Goal: Navigation & Orientation: Find specific page/section

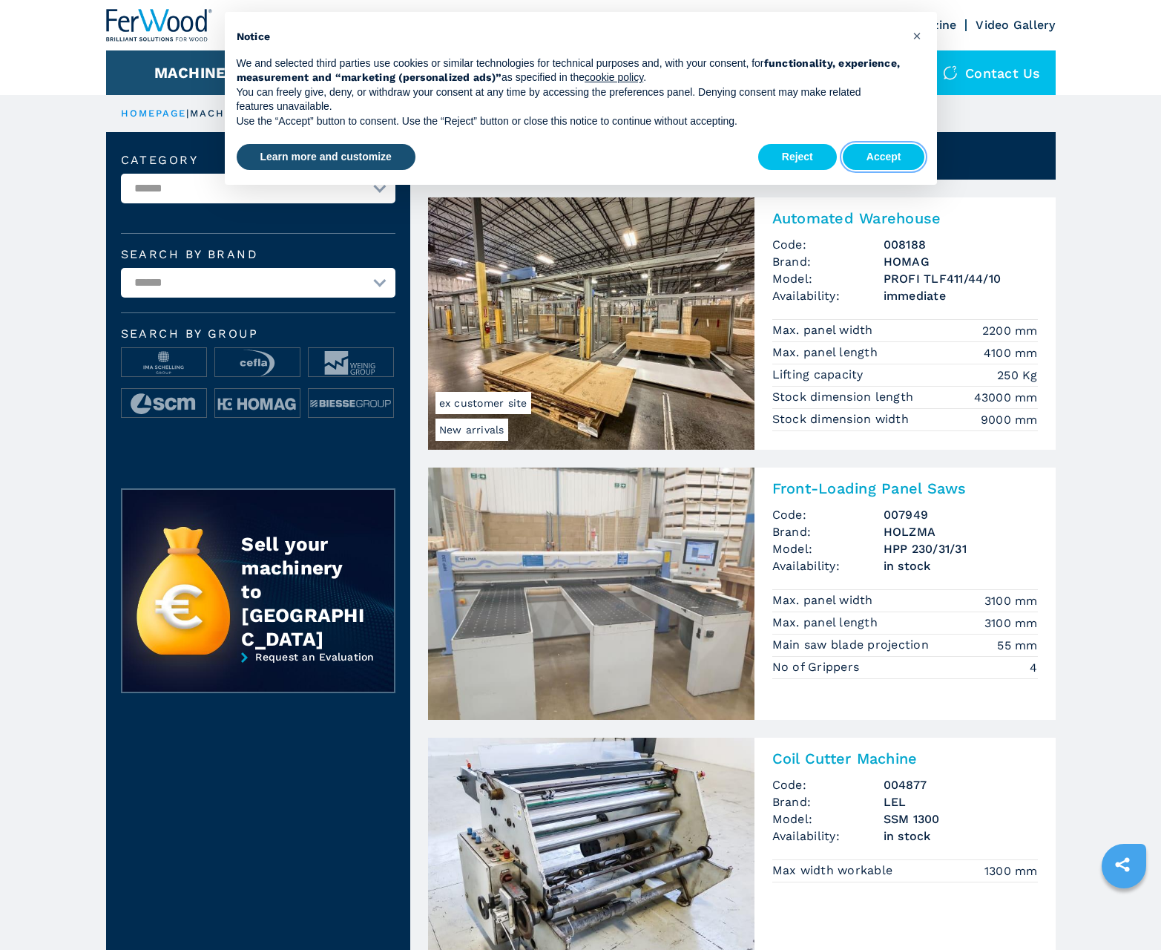
click at [884, 157] on button "Accept" at bounding box center [884, 157] width 82 height 27
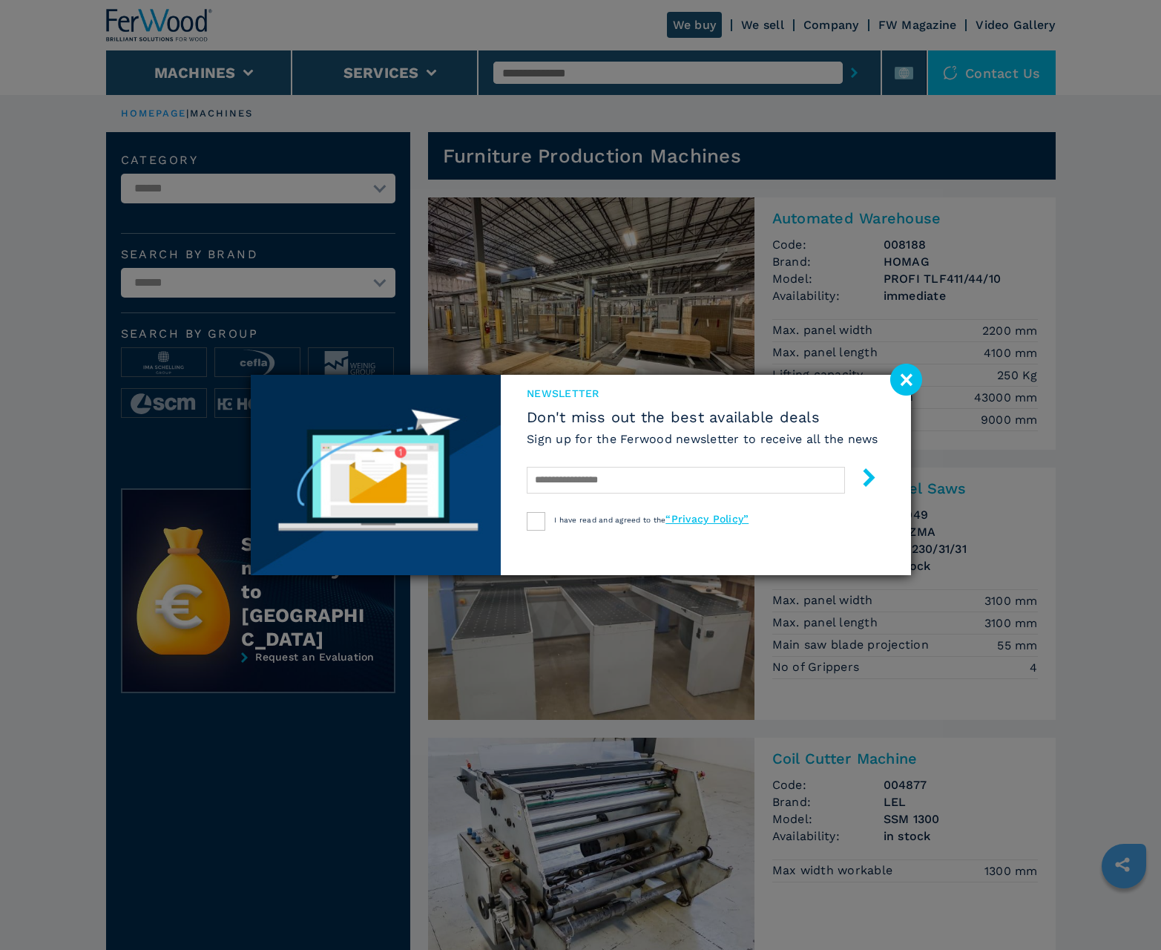
scroll to position [1484, 0]
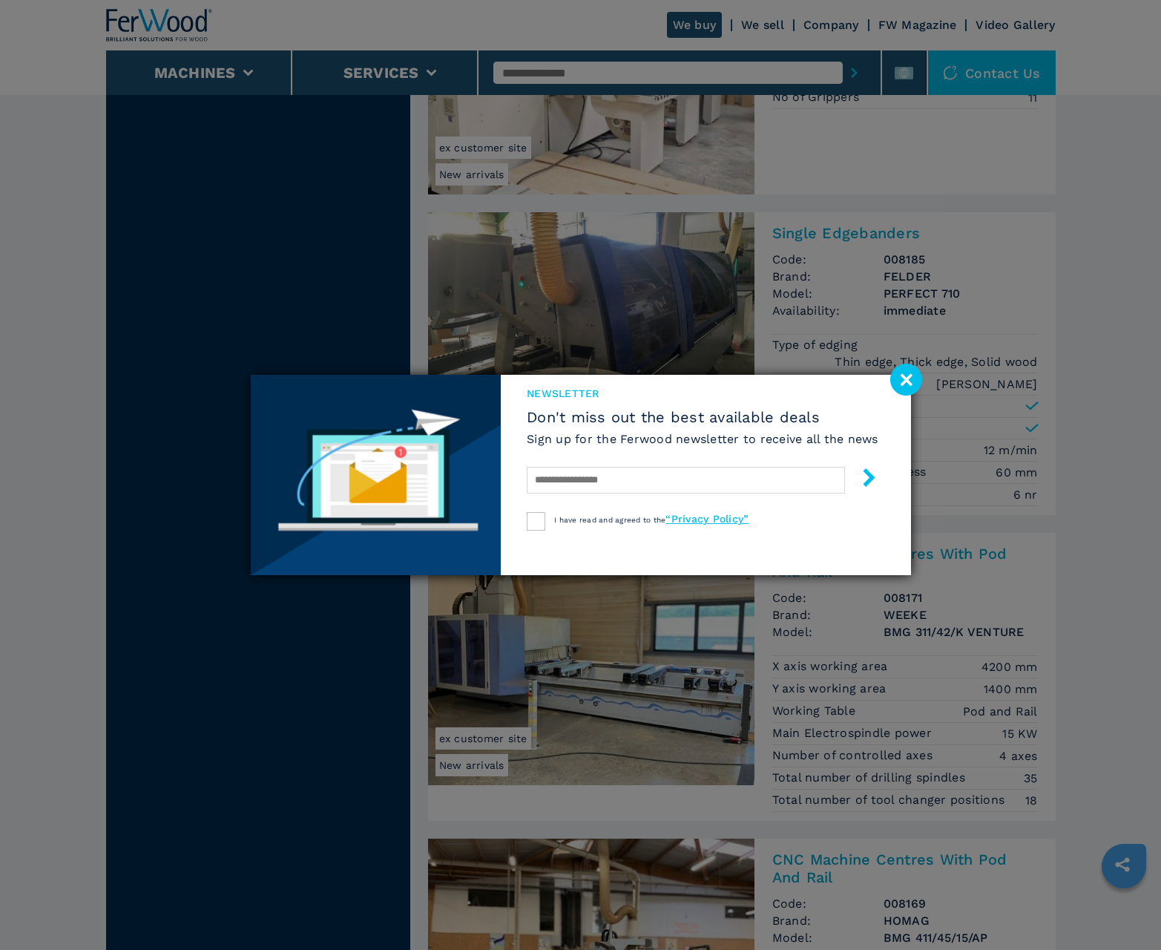
click at [906, 379] on image at bounding box center [906, 380] width 32 height 32
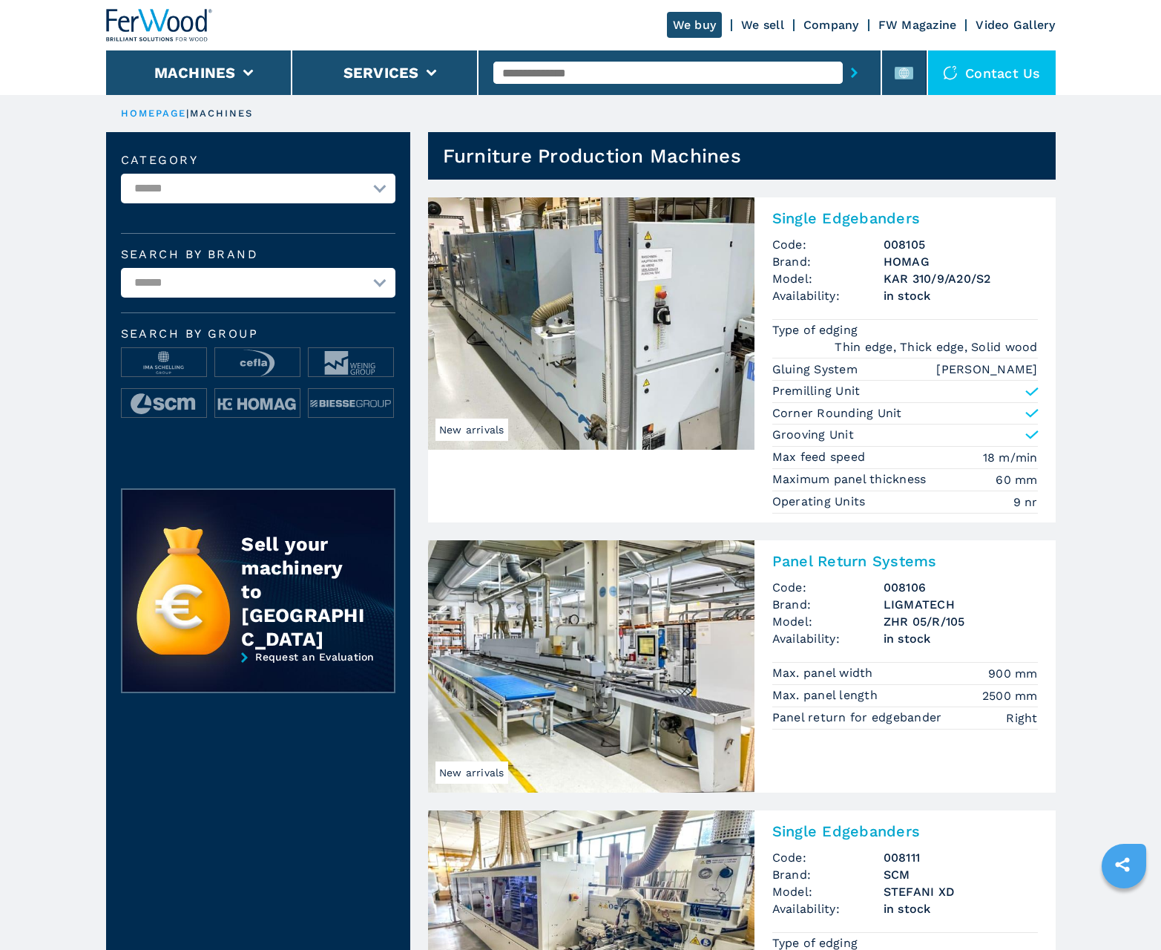
scroll to position [1484, 0]
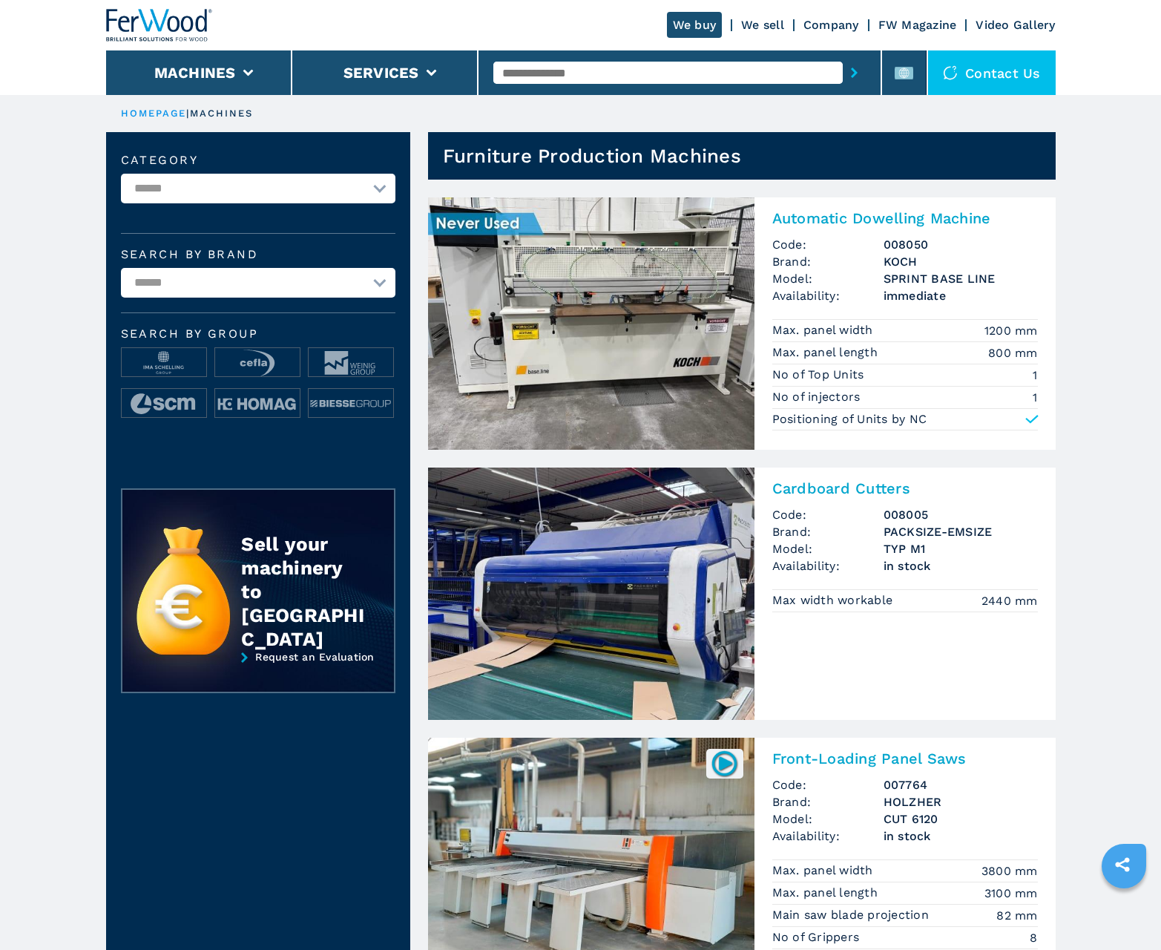
scroll to position [1484, 0]
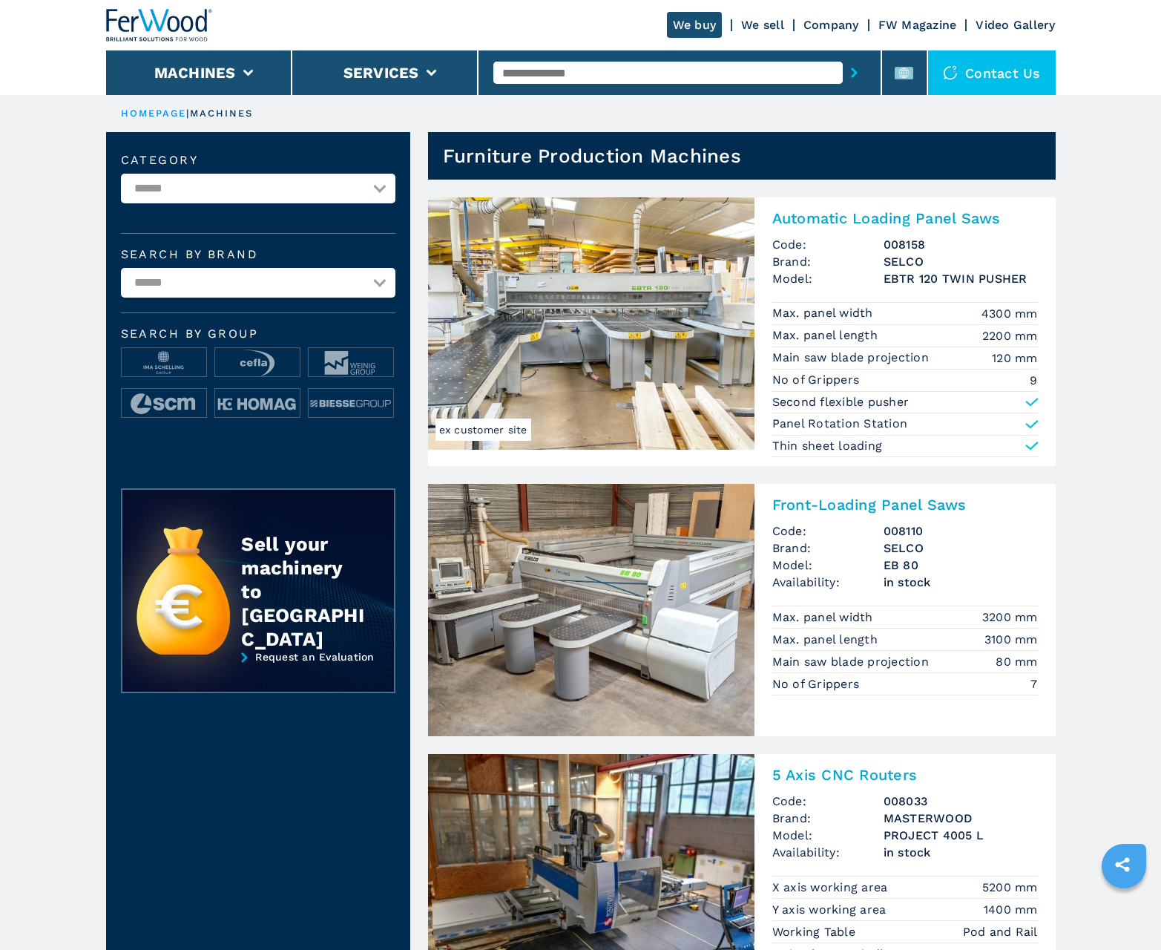
scroll to position [1484, 0]
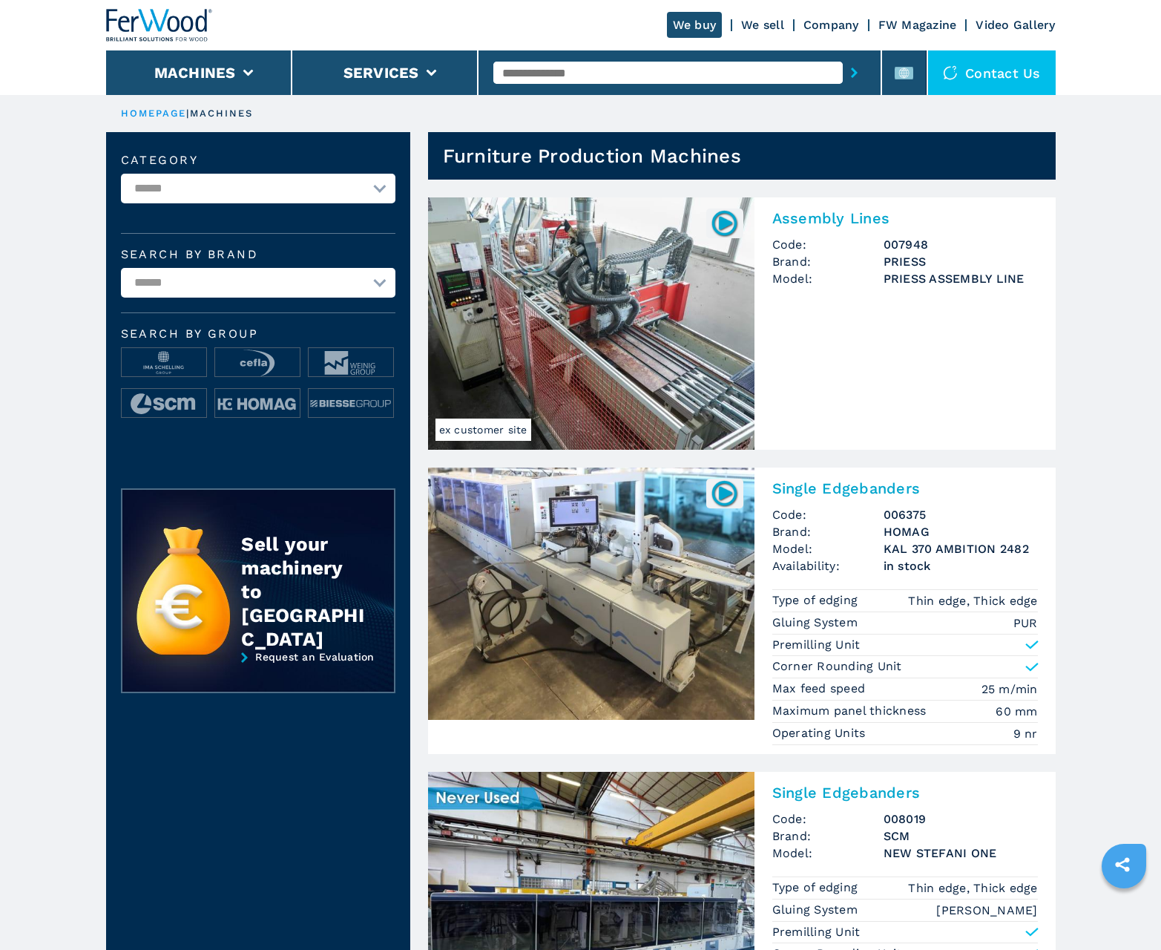
scroll to position [1484, 0]
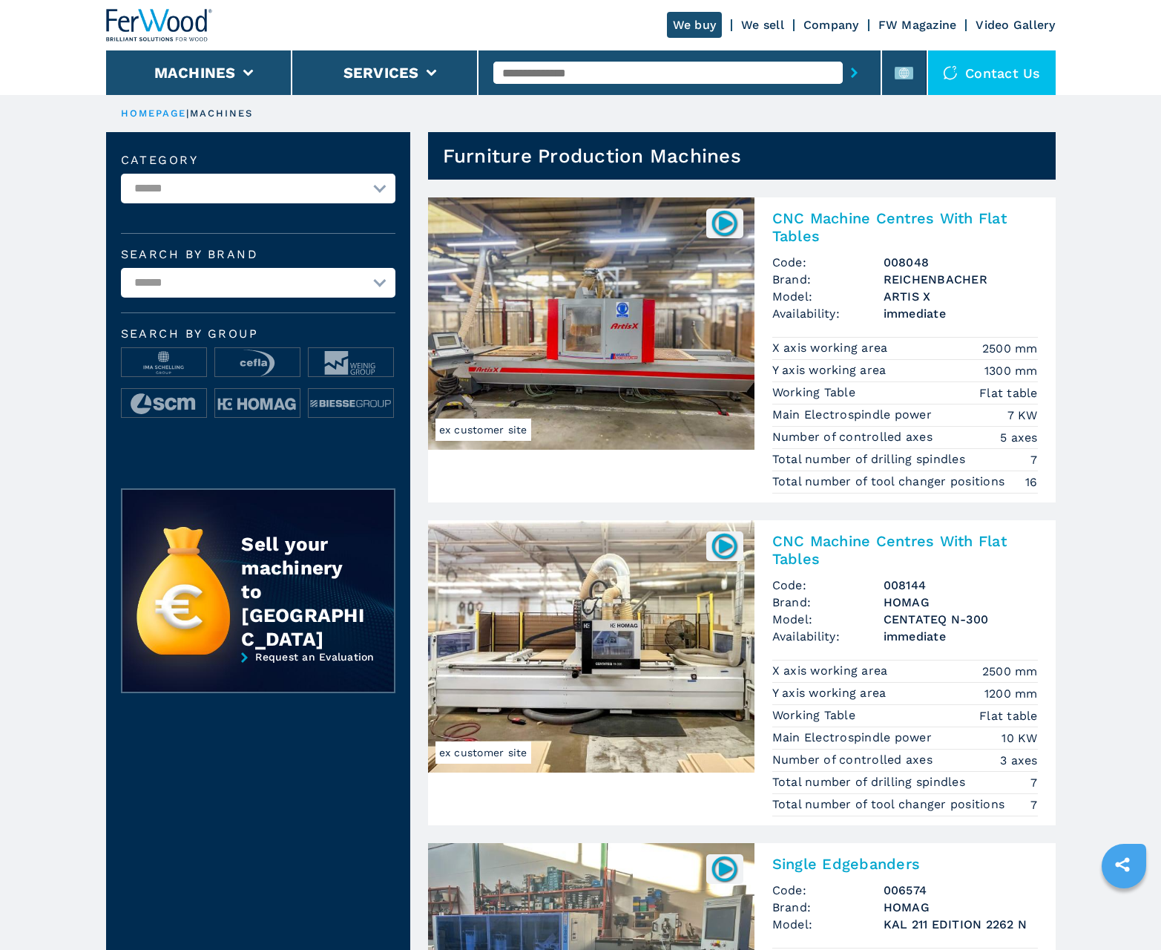
scroll to position [1484, 0]
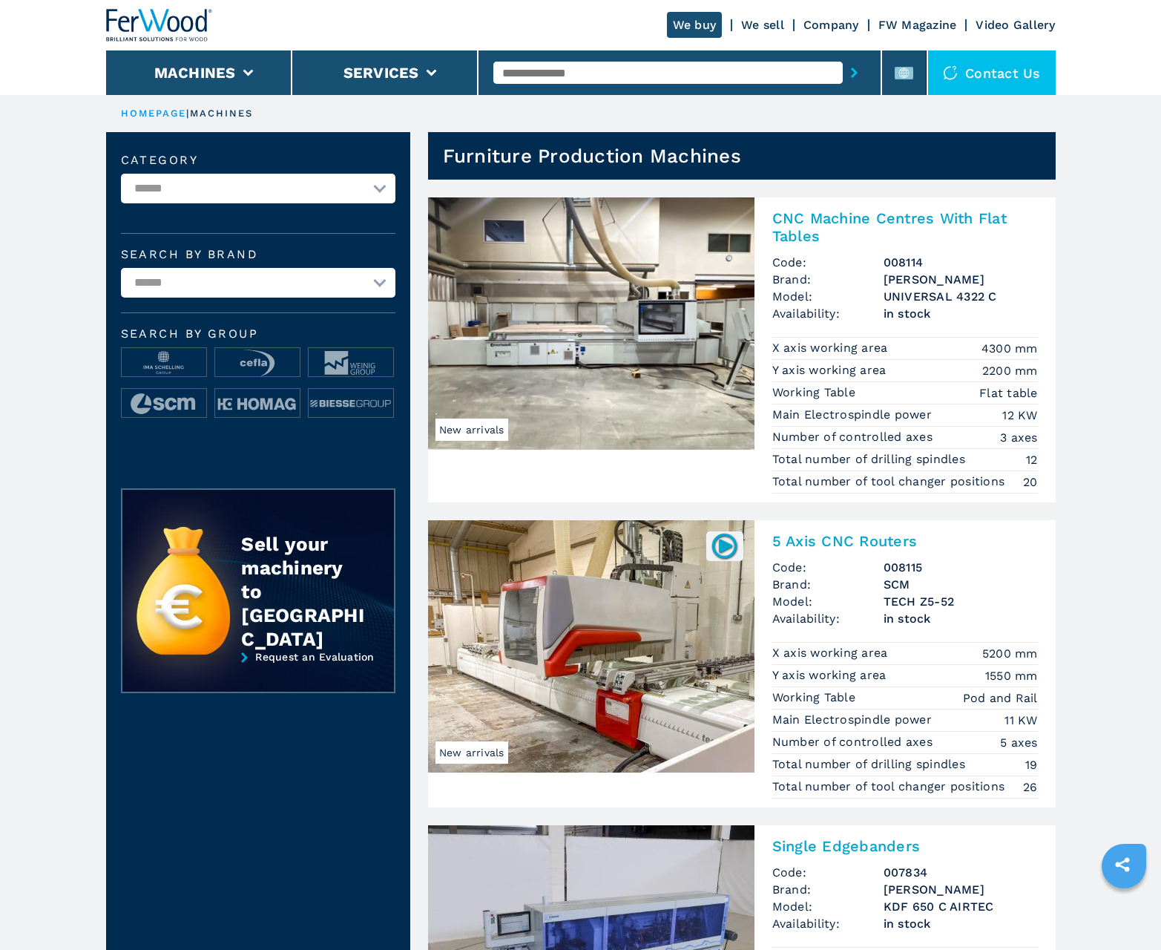
scroll to position [1484, 0]
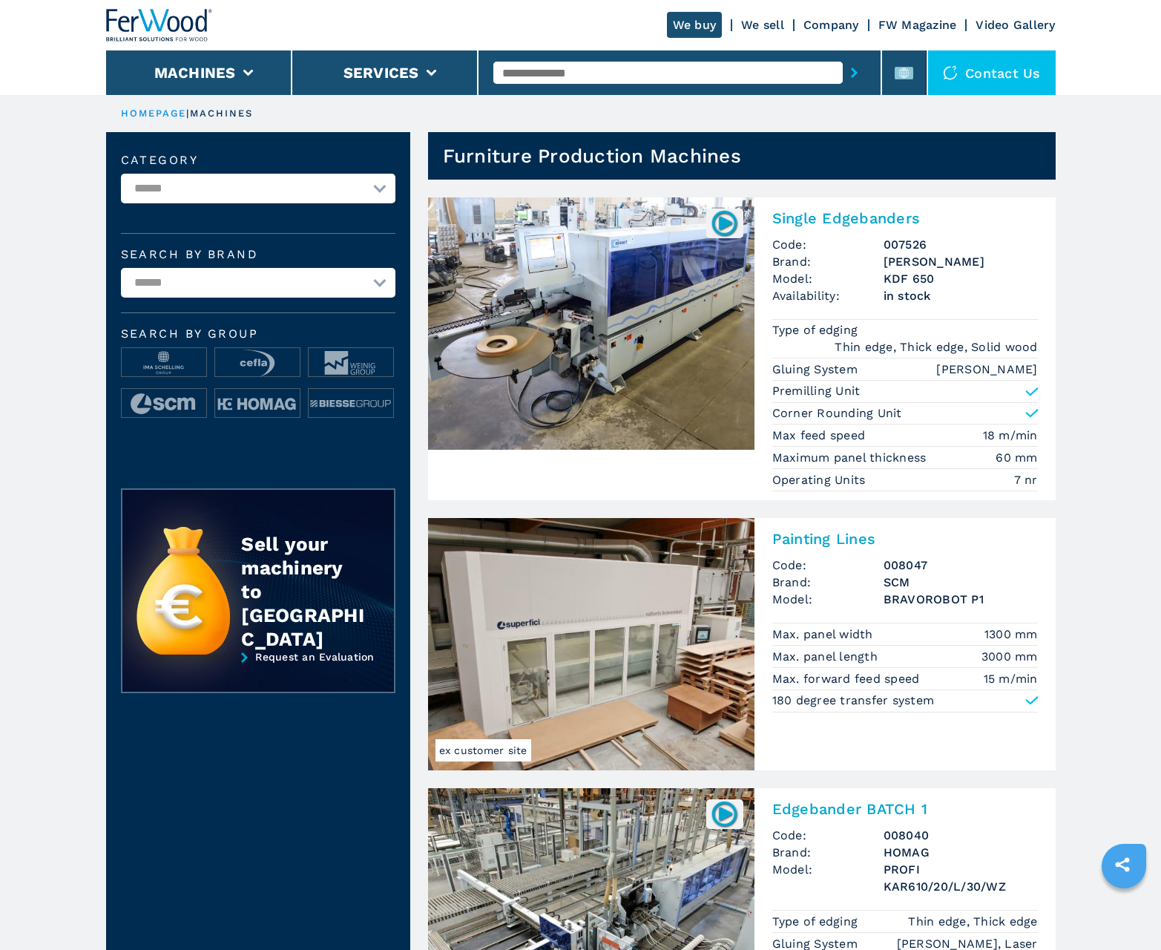
scroll to position [1484, 0]
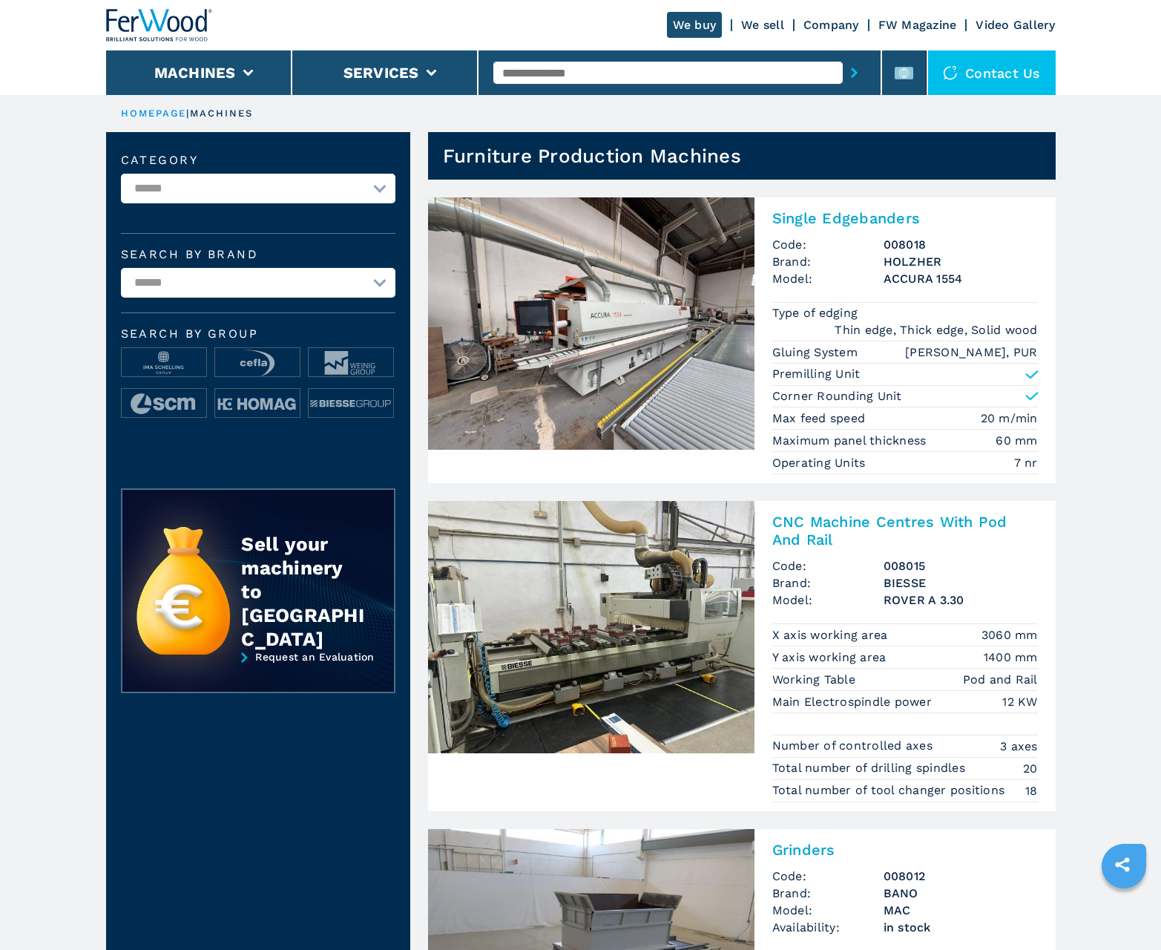
scroll to position [1484, 0]
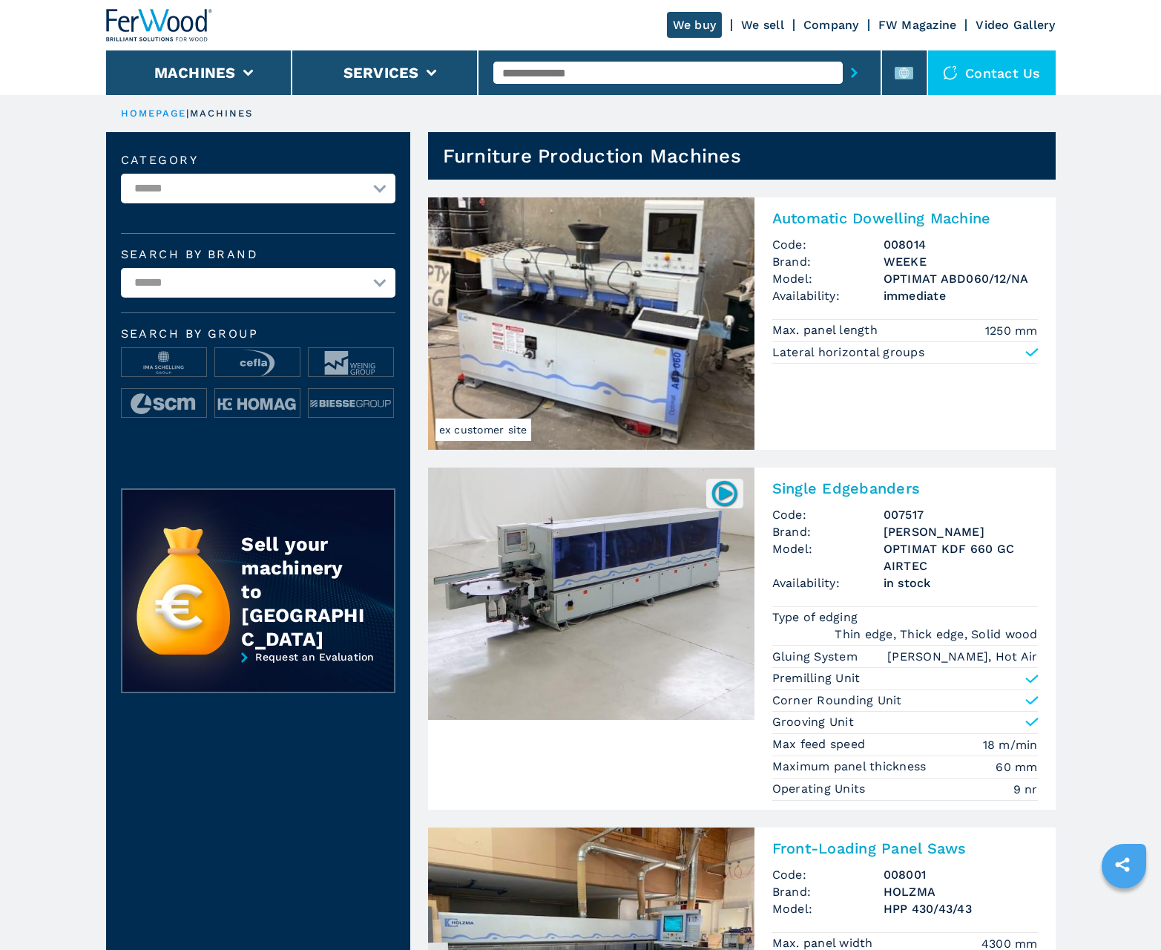
scroll to position [1484, 0]
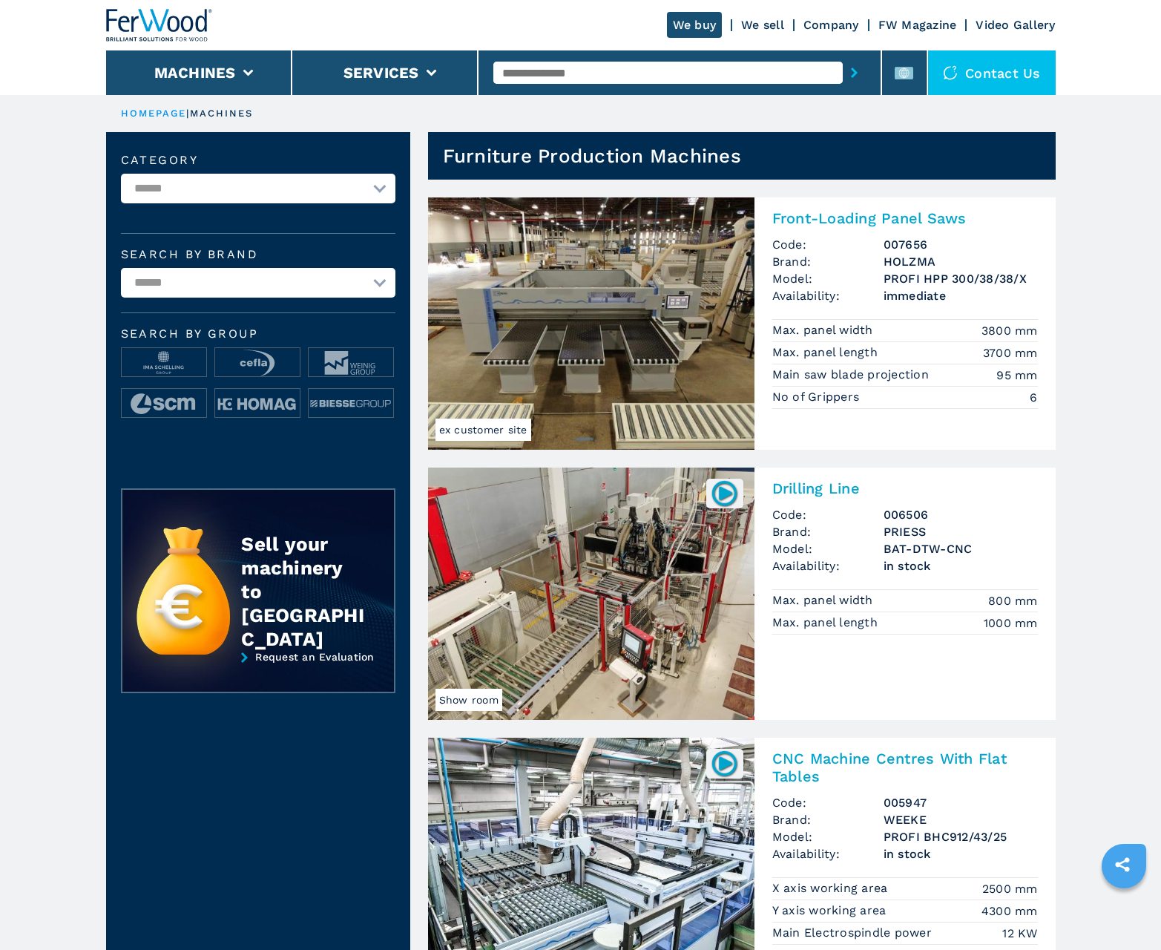
scroll to position [1484, 0]
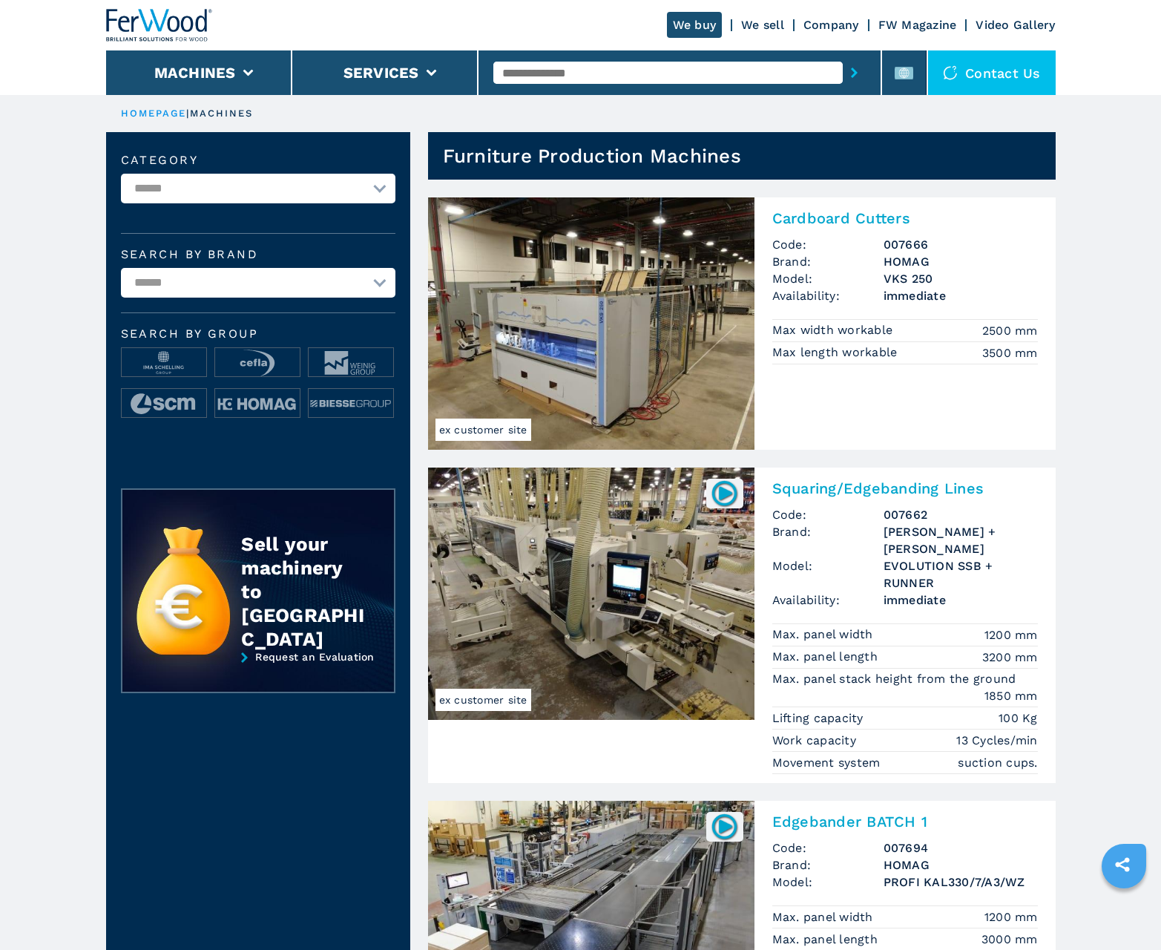
scroll to position [1484, 0]
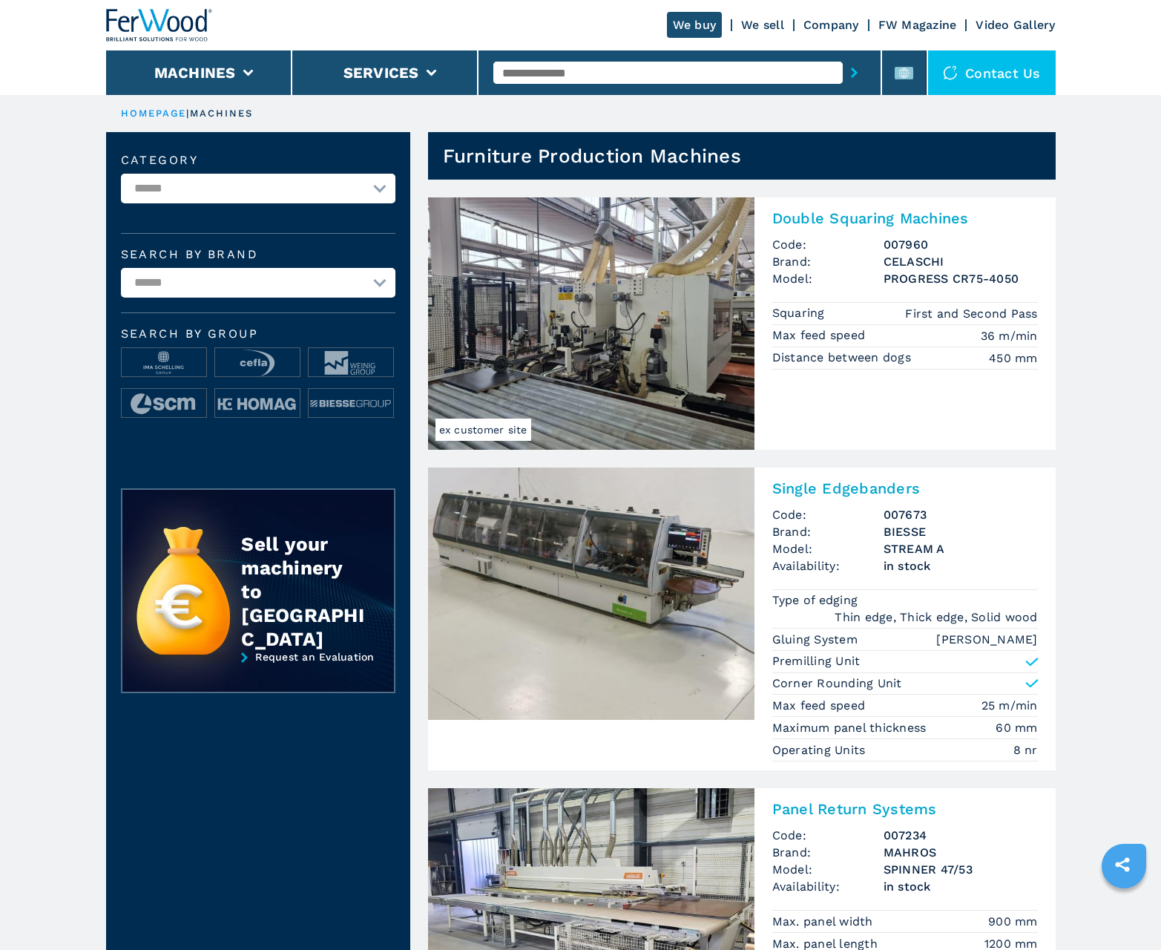
scroll to position [1484, 0]
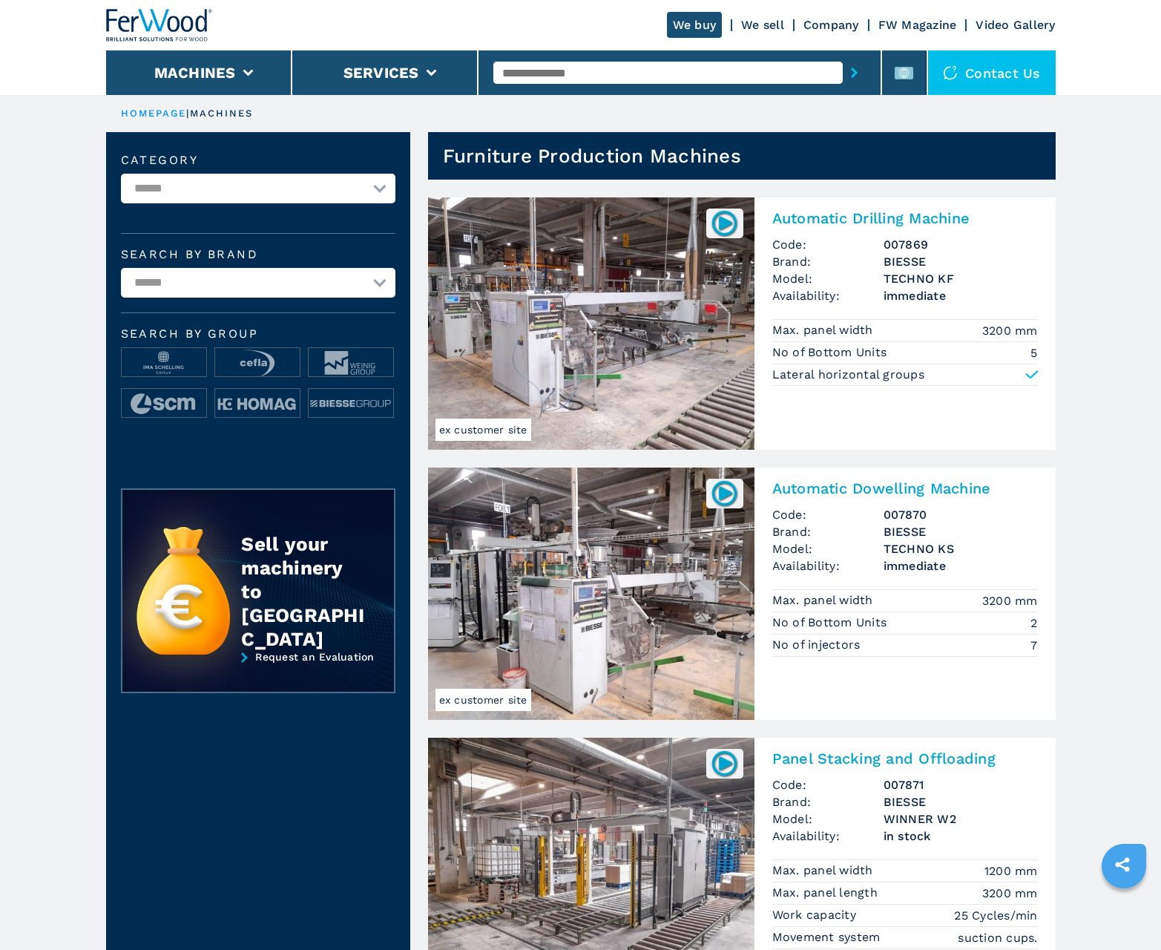
scroll to position [1484, 0]
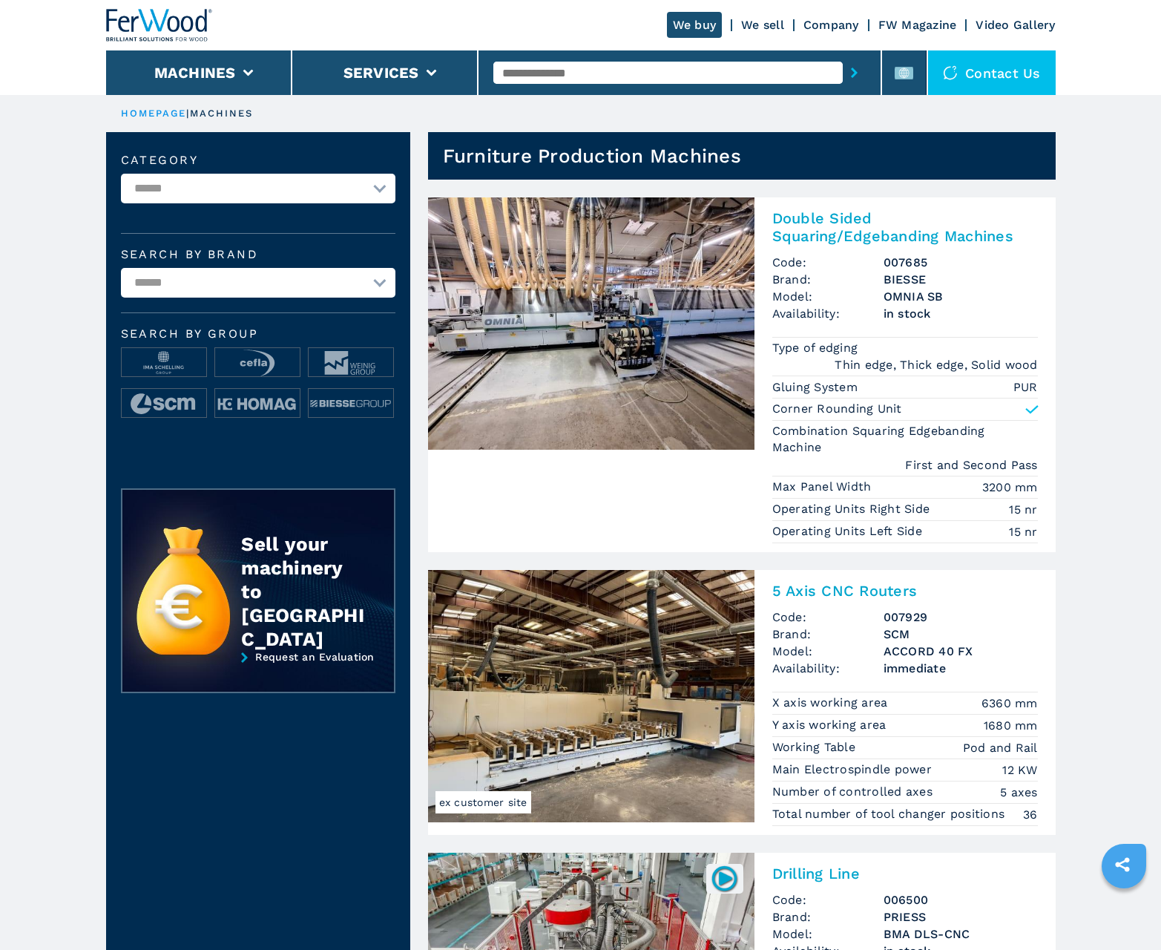
scroll to position [1484, 0]
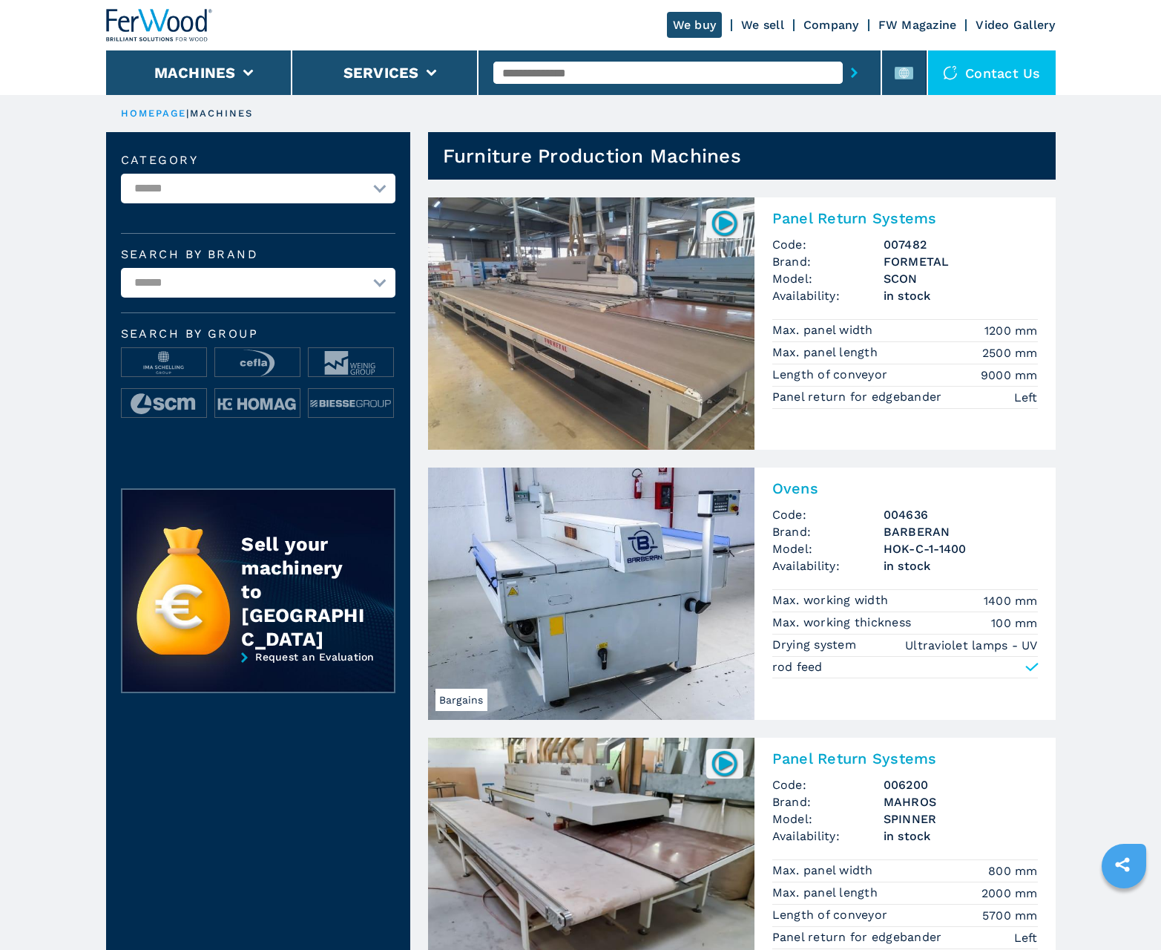
scroll to position [1484, 0]
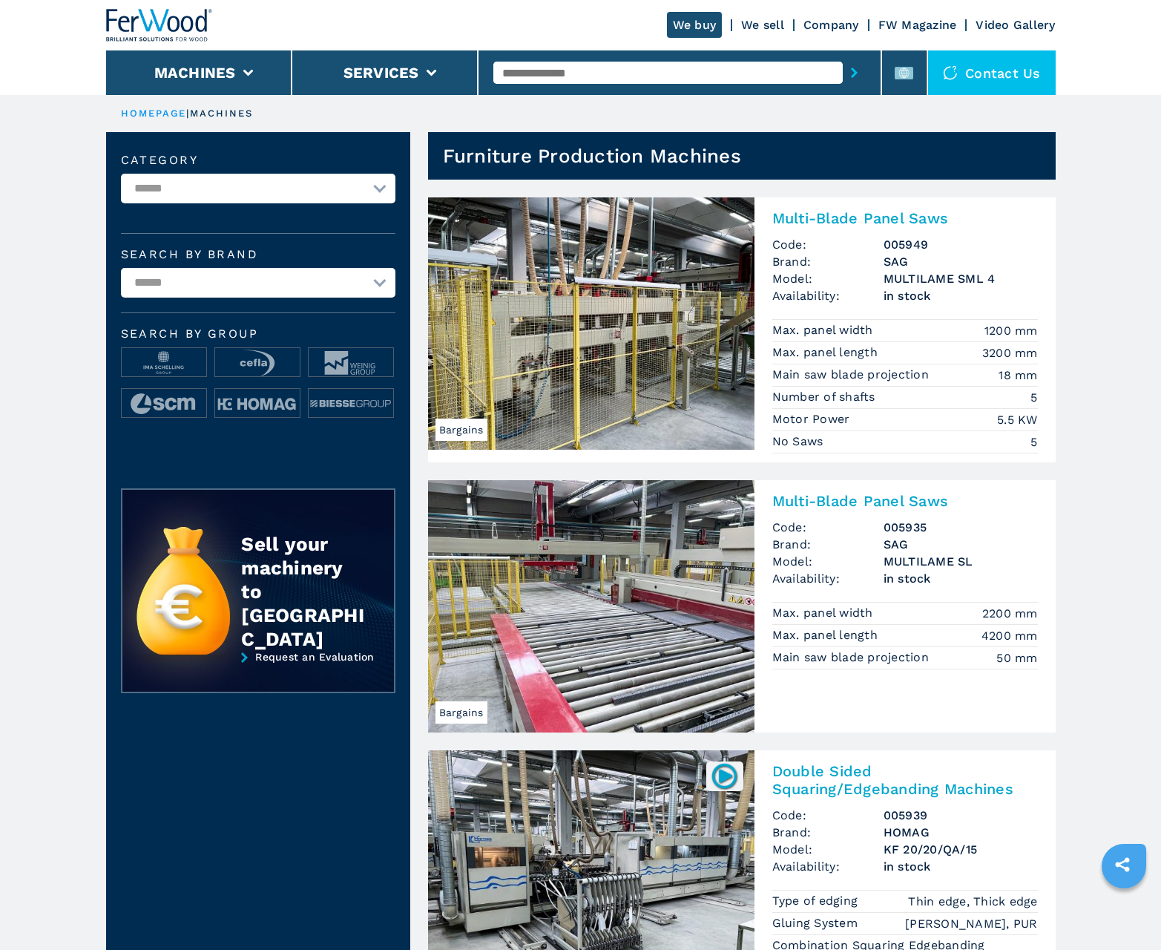
scroll to position [1484, 0]
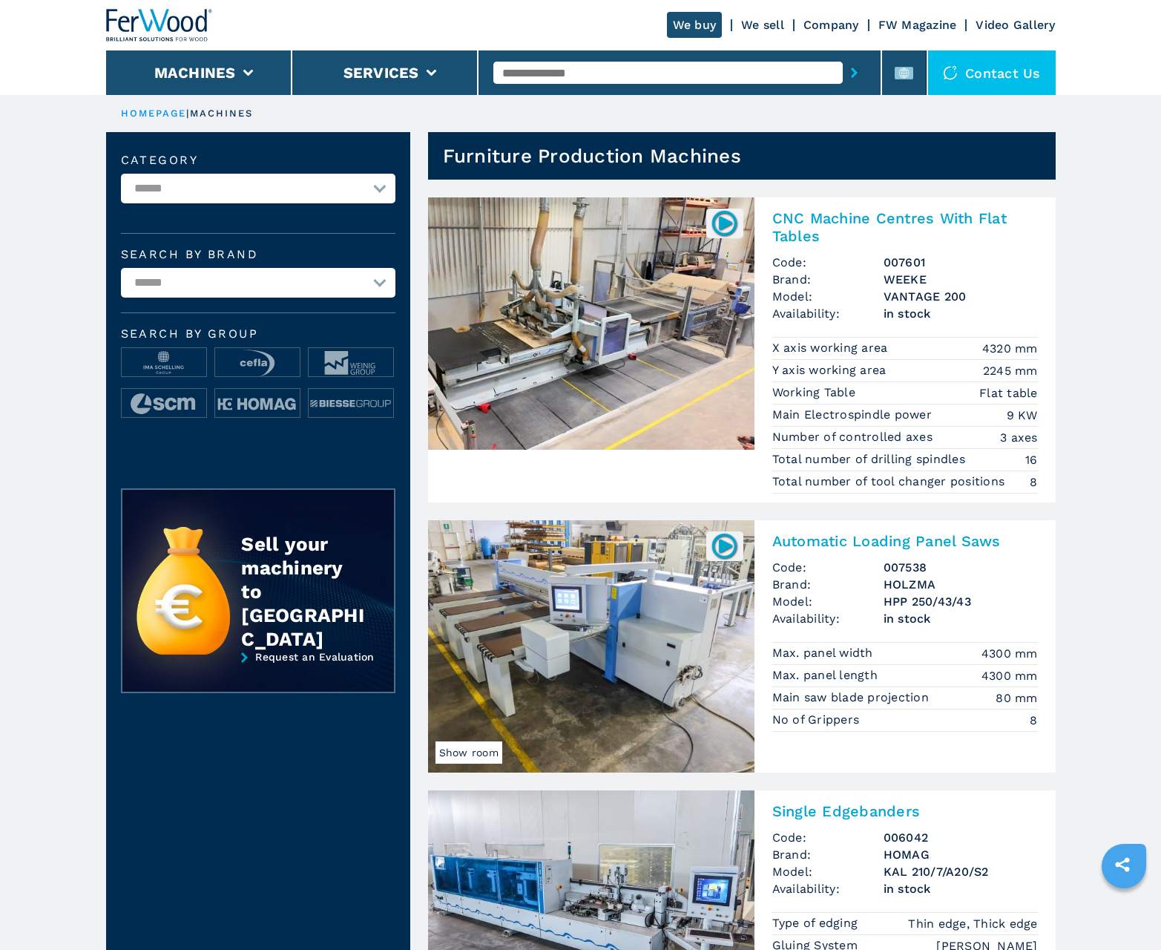
scroll to position [1484, 0]
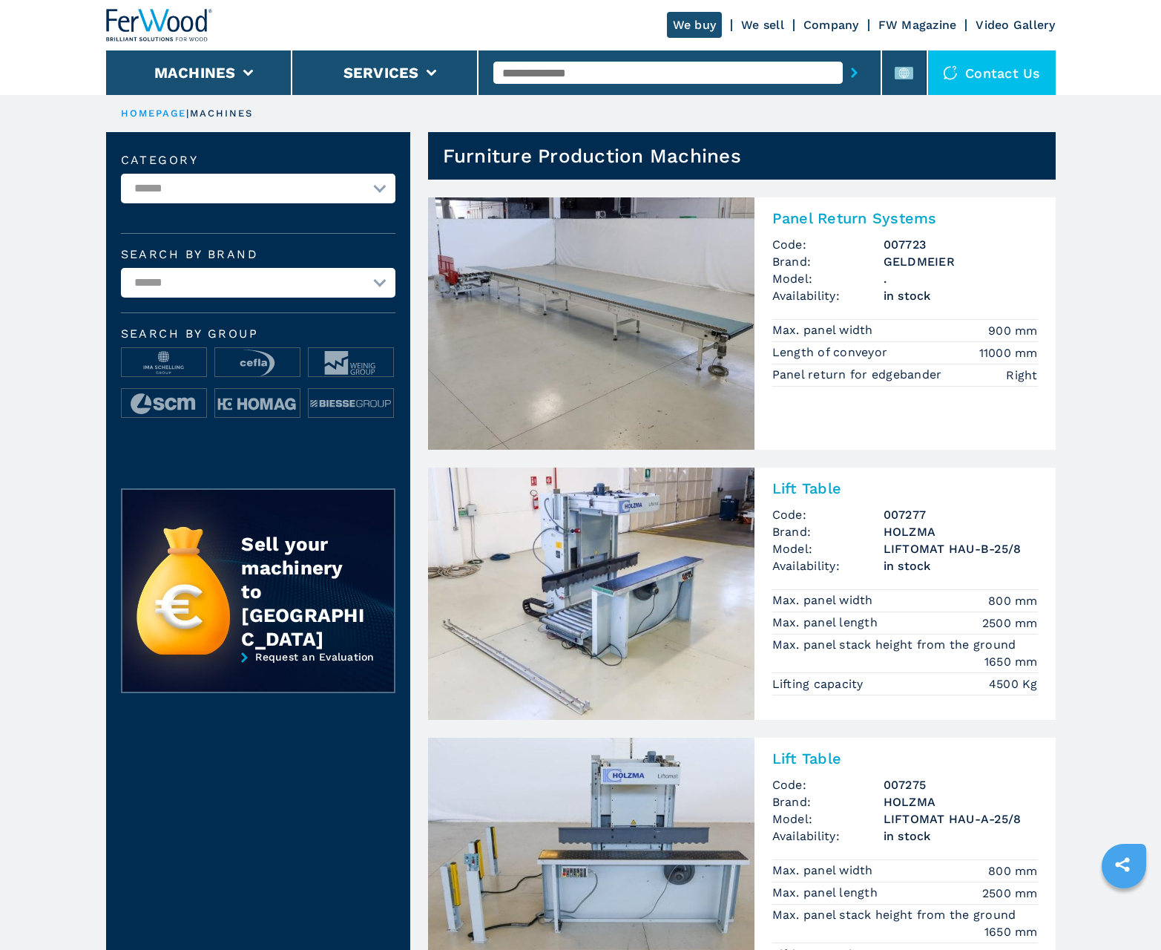
scroll to position [1484, 0]
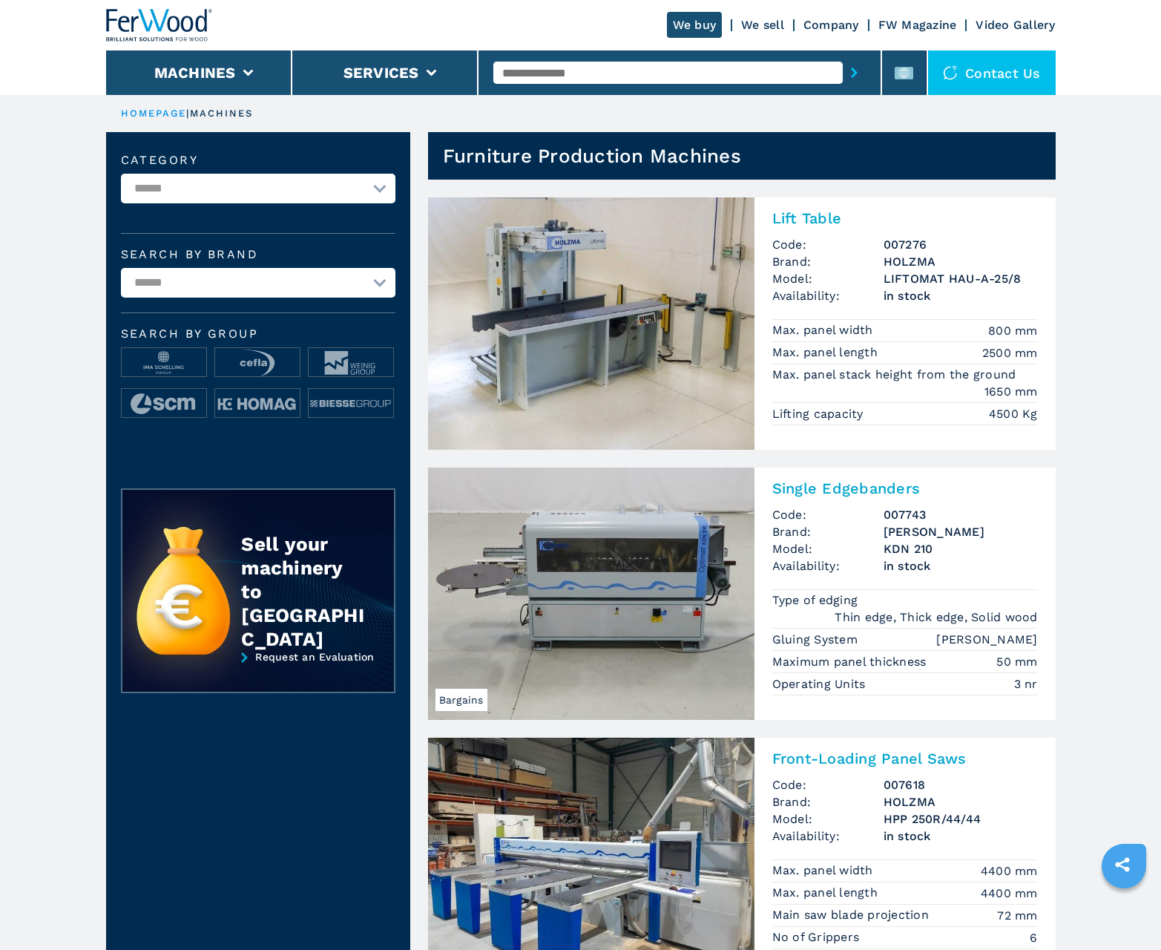
scroll to position [1484, 0]
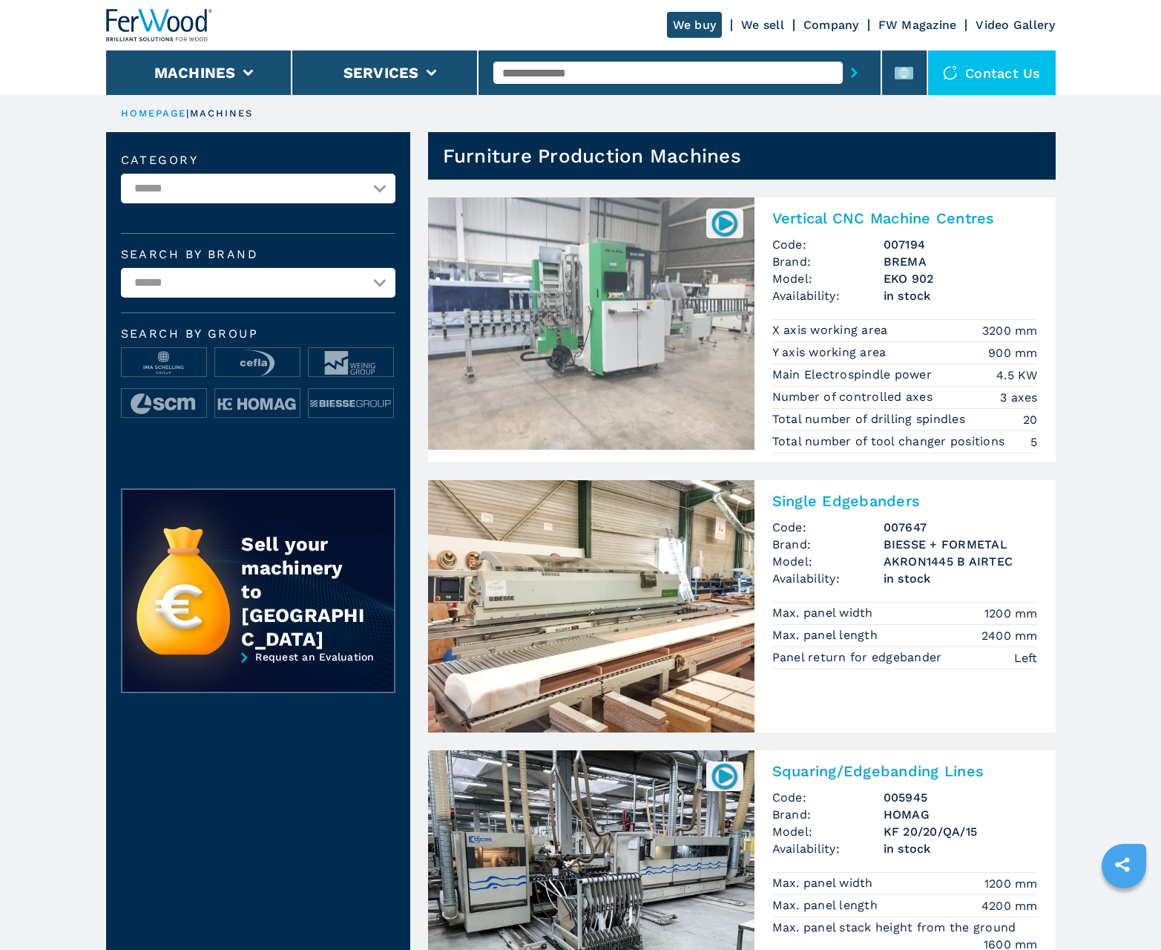
scroll to position [1484, 0]
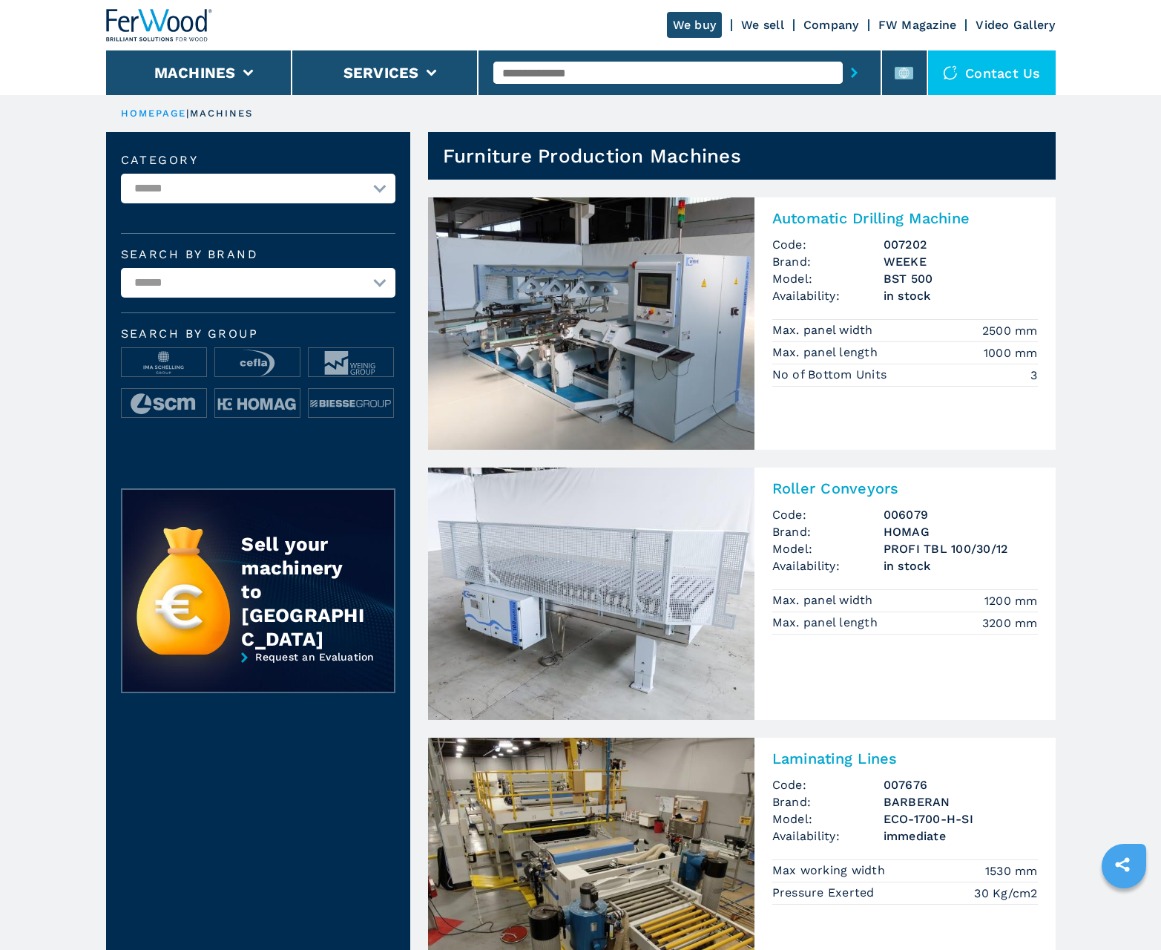
scroll to position [1484, 0]
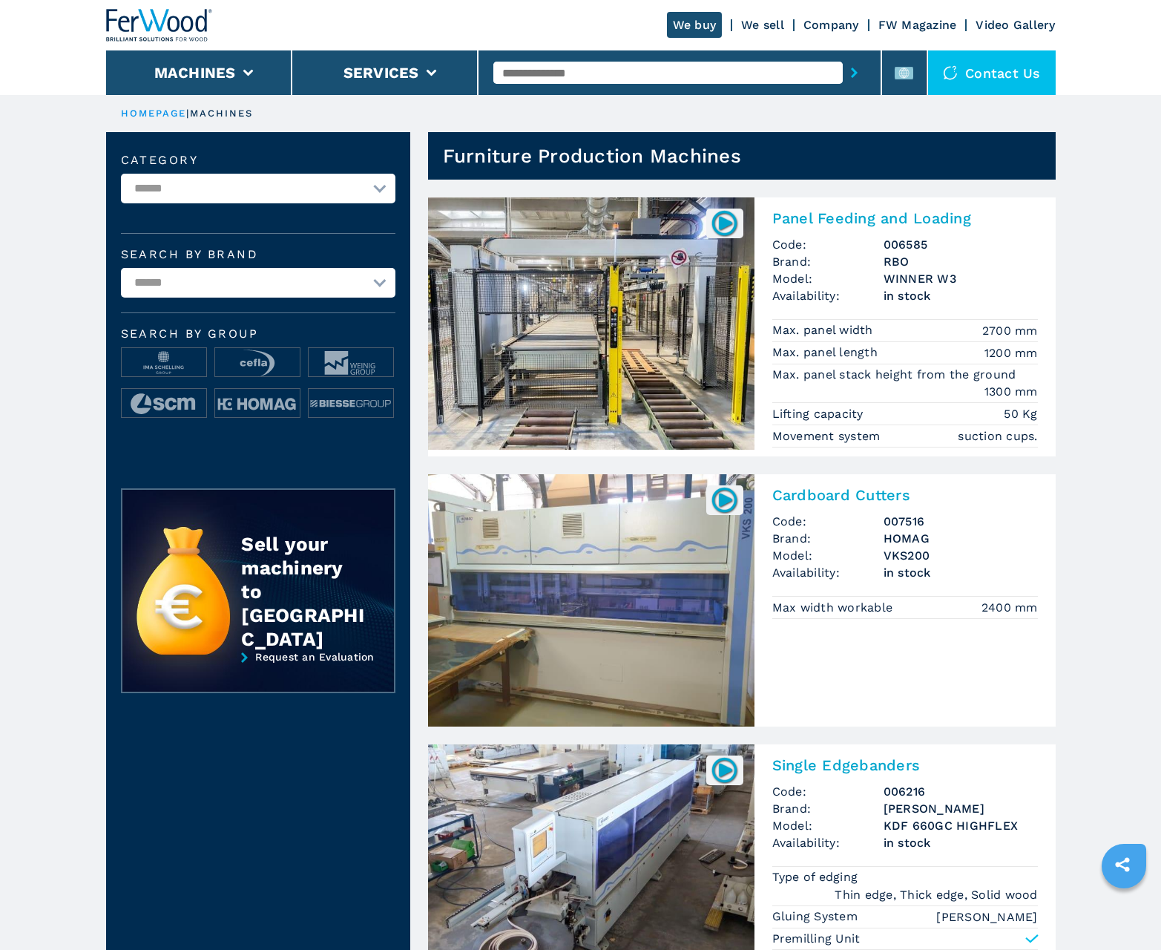
scroll to position [1484, 0]
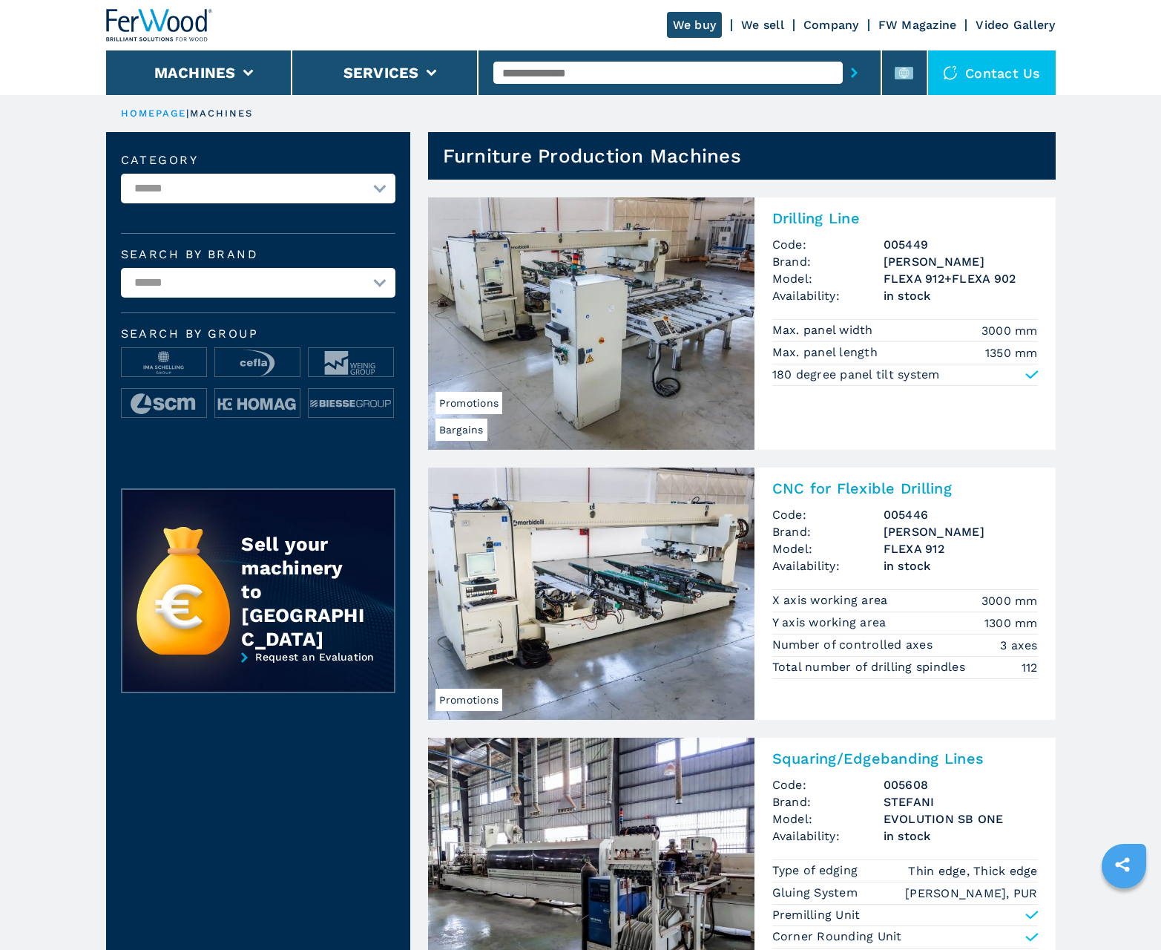
scroll to position [1484, 0]
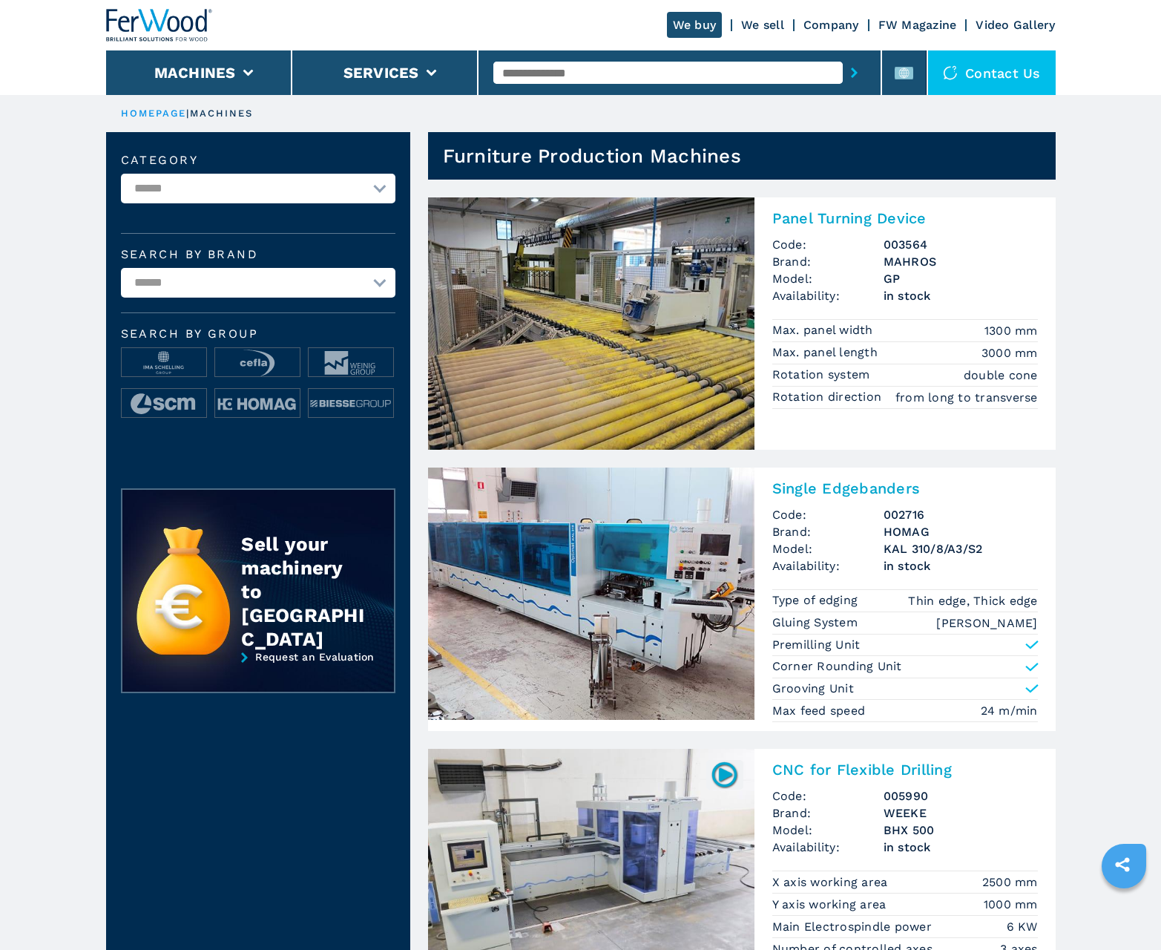
scroll to position [1484, 0]
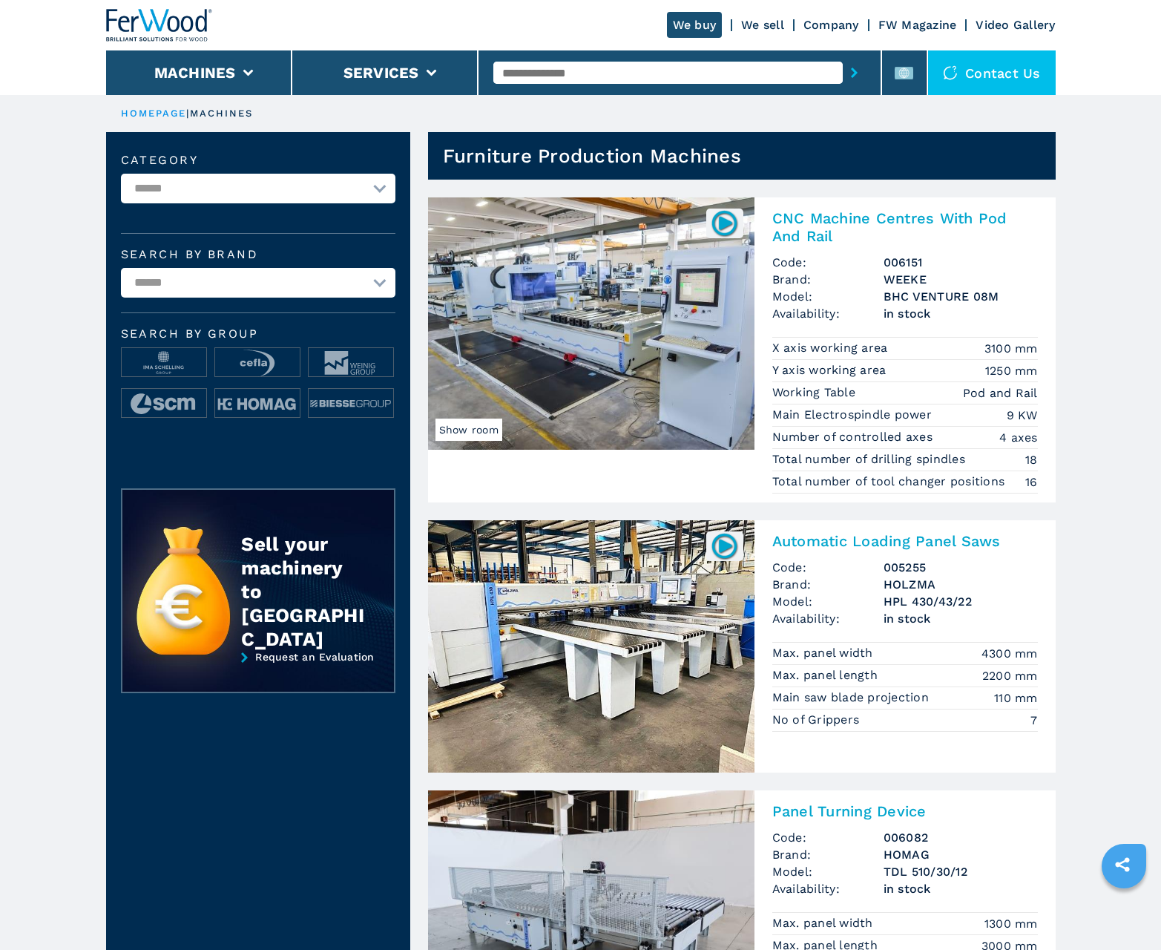
scroll to position [1484, 0]
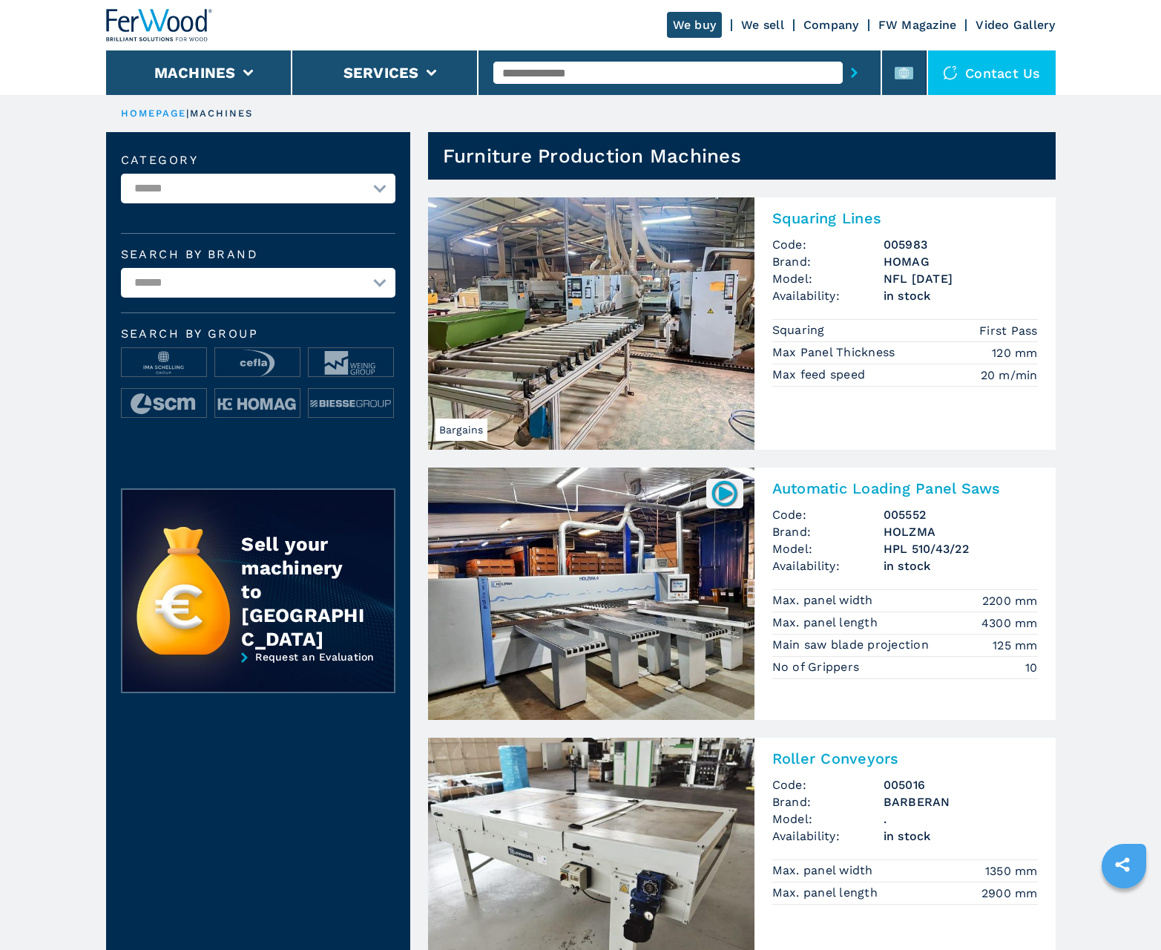
scroll to position [1484, 0]
